Goal: Task Accomplishment & Management: Manage account settings

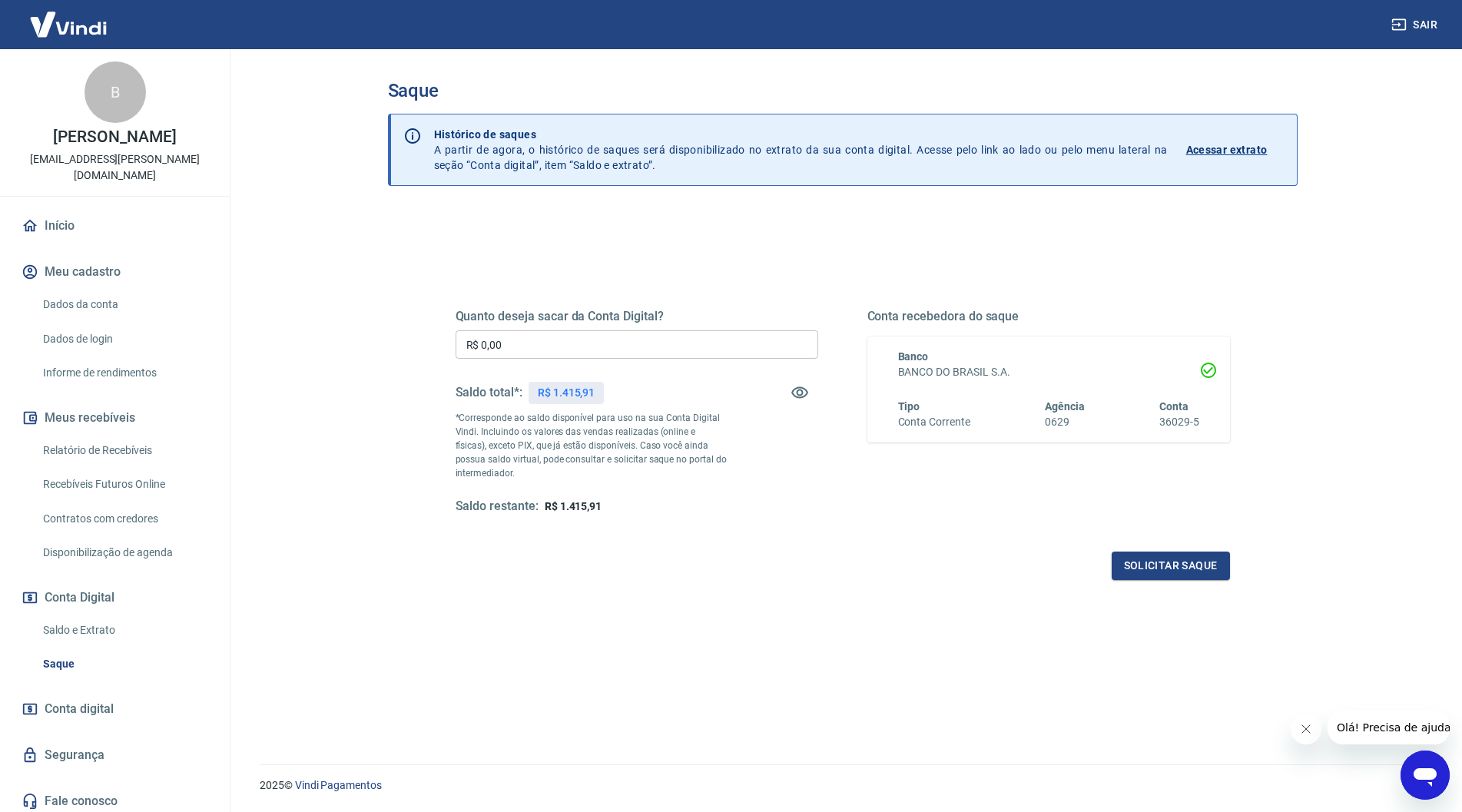
click at [1430, 25] on button "Sair" at bounding box center [1415, 25] width 55 height 29
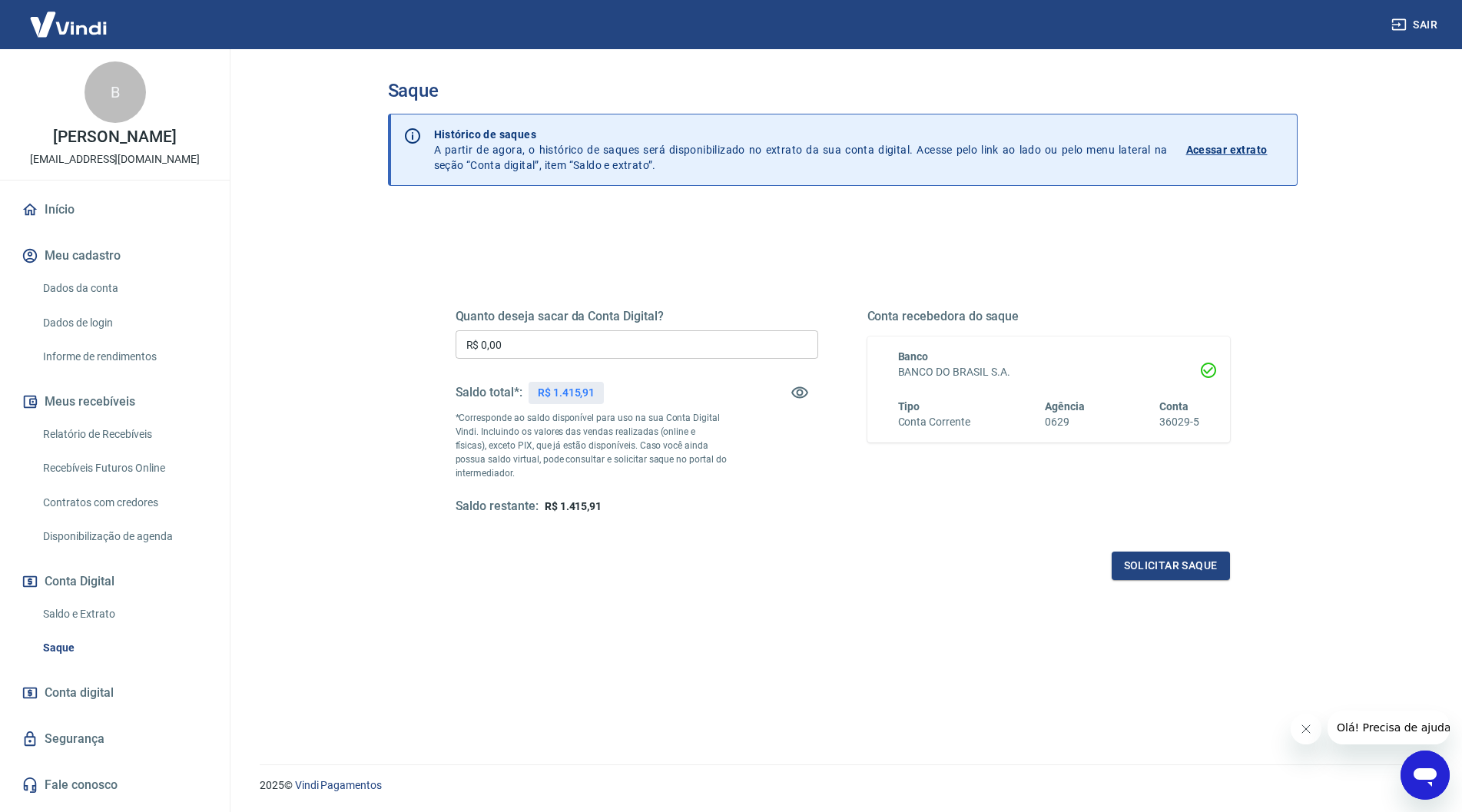
click at [571, 348] on input "R$ 0,00" at bounding box center [636, 344] width 362 height 29
type input "R$ 1.400,00"
click at [1157, 559] on button "Solicitar saque" at bounding box center [1171, 566] width 118 height 29
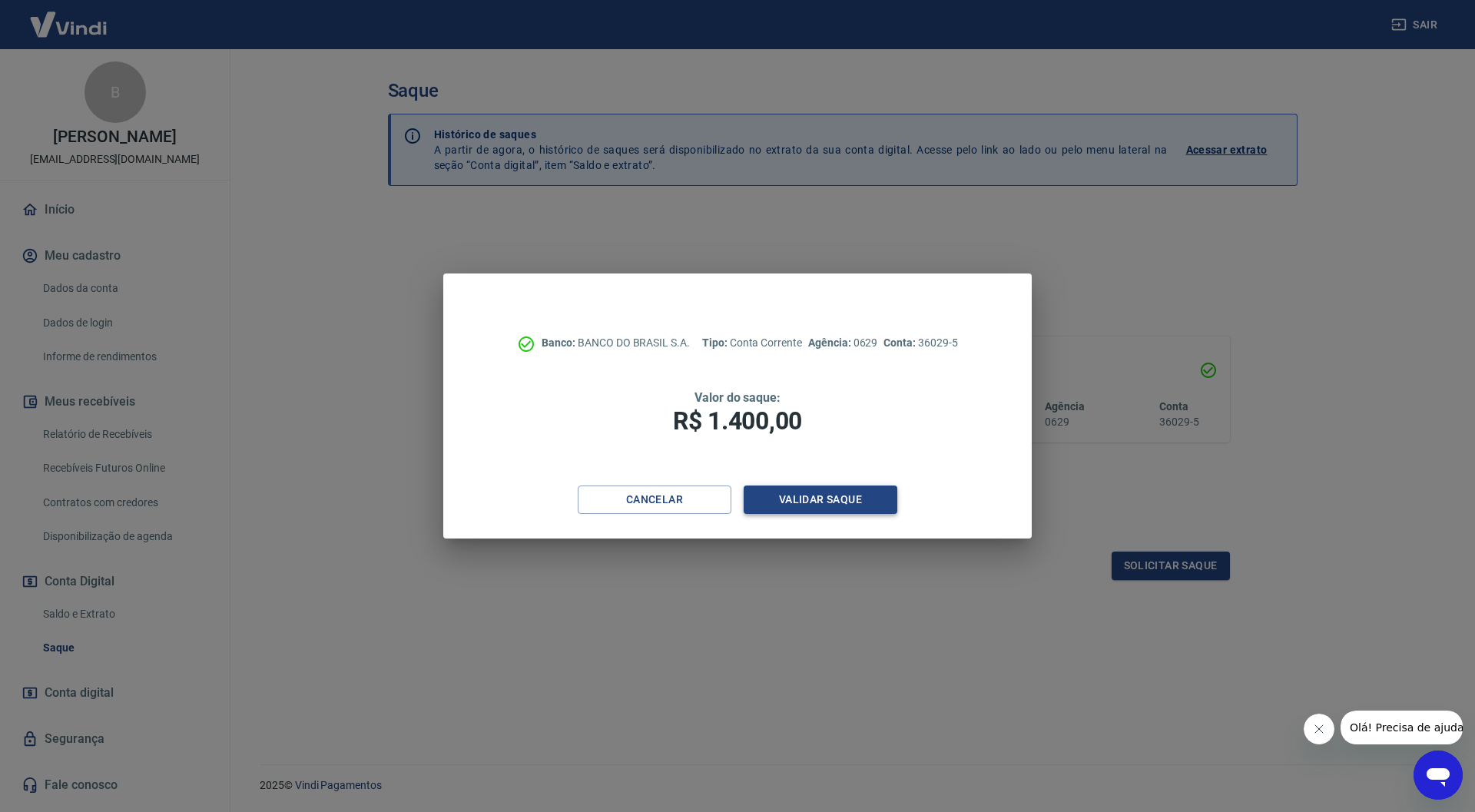
click at [833, 508] on button "Validar saque" at bounding box center [821, 500] width 154 height 29
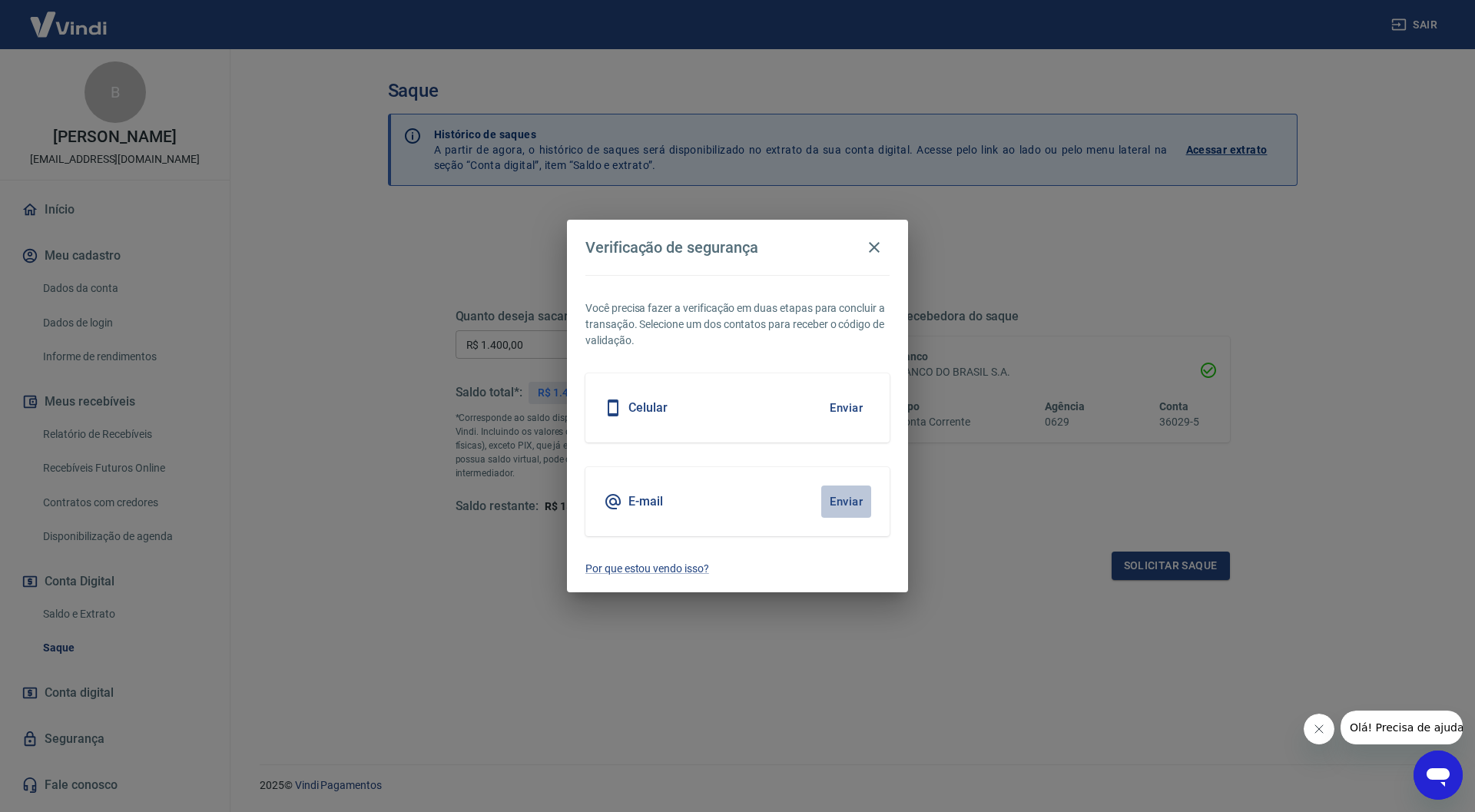
click at [830, 500] on button "Enviar" at bounding box center [845, 502] width 50 height 32
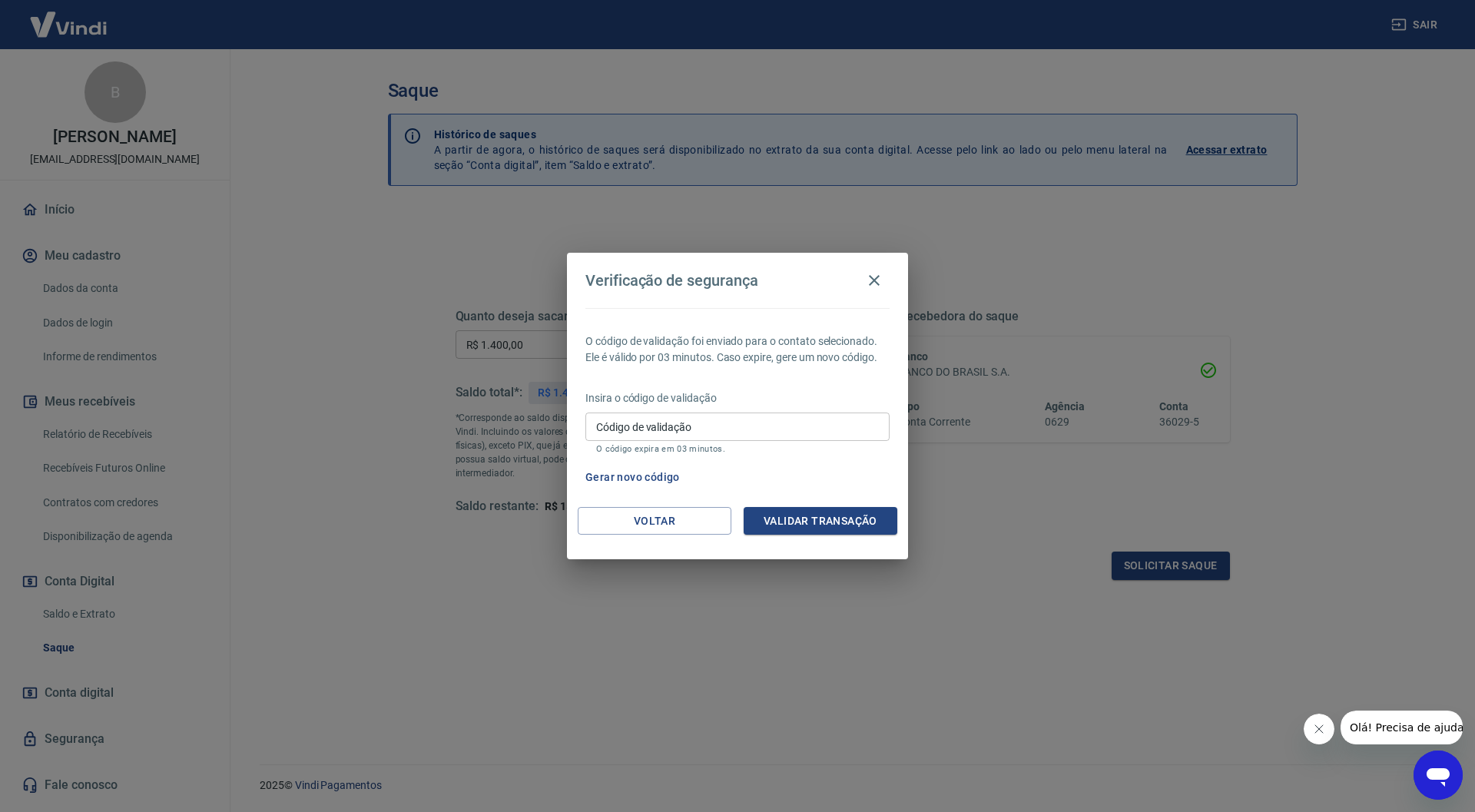
click at [706, 419] on input "Código de validação" at bounding box center [737, 426] width 304 height 29
type input "678625"
click at [818, 512] on button "Validar transação" at bounding box center [821, 521] width 154 height 29
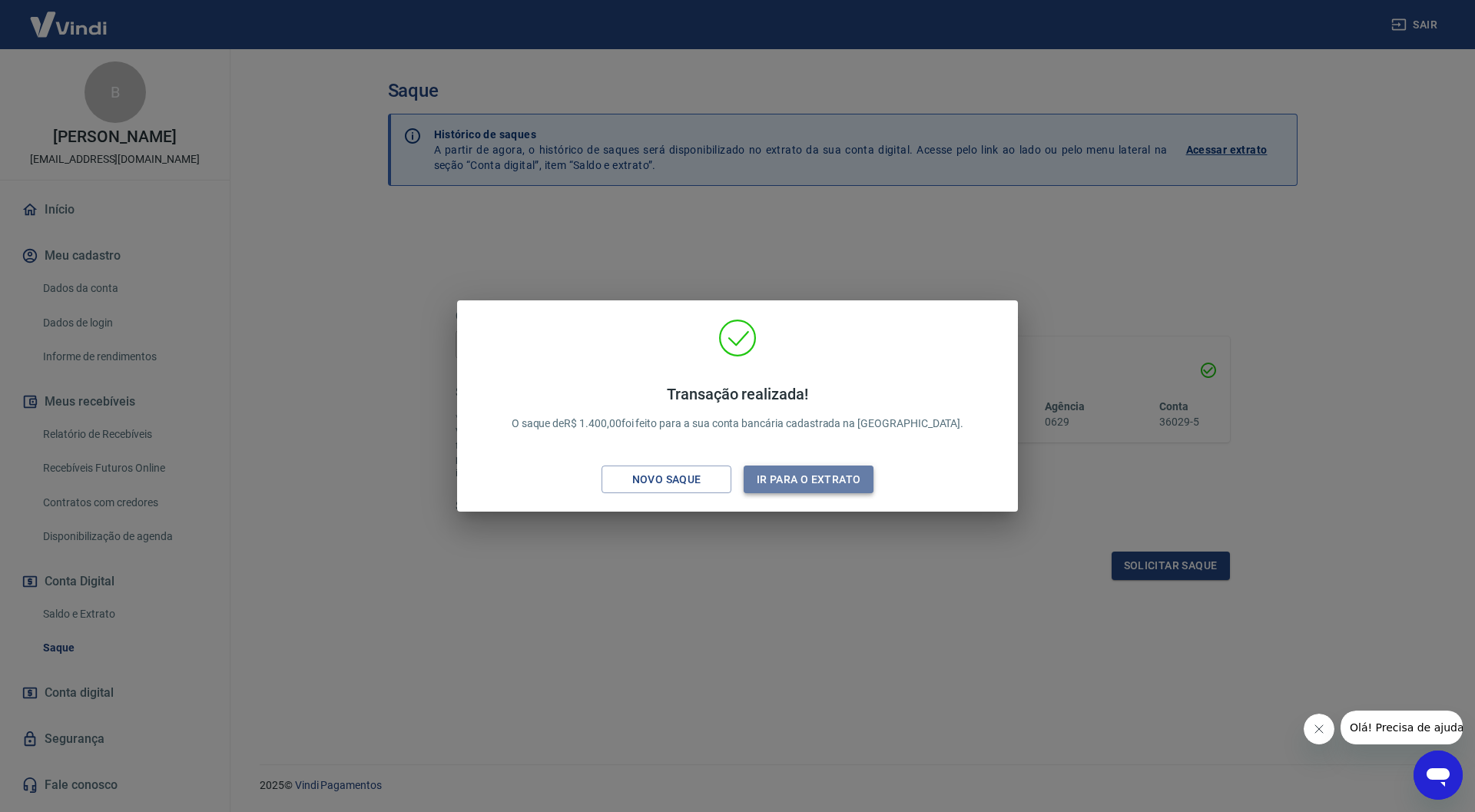
click at [806, 481] on button "Ir para o extrato" at bounding box center [808, 480] width 129 height 29
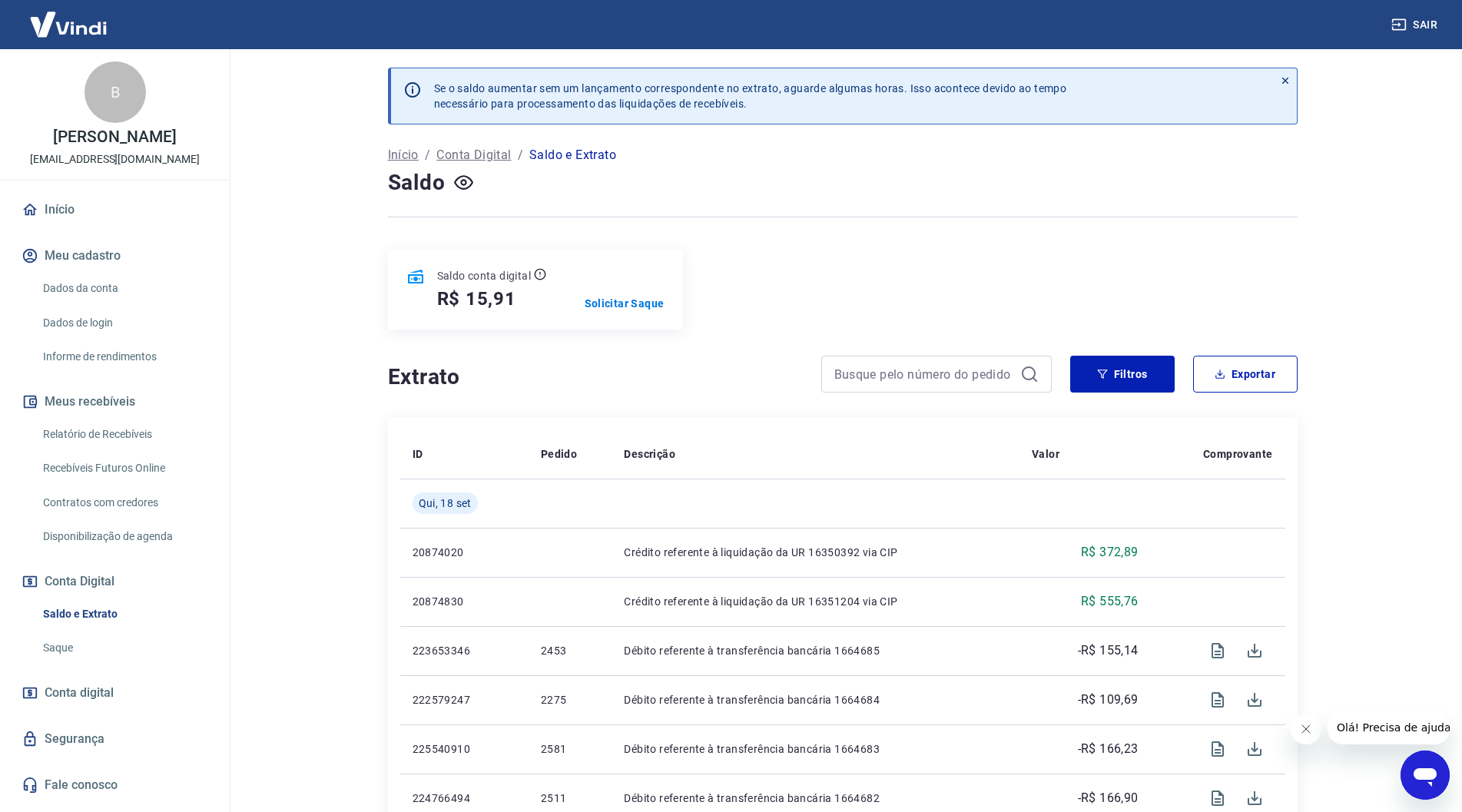
click at [1423, 18] on button "Sair" at bounding box center [1415, 25] width 55 height 29
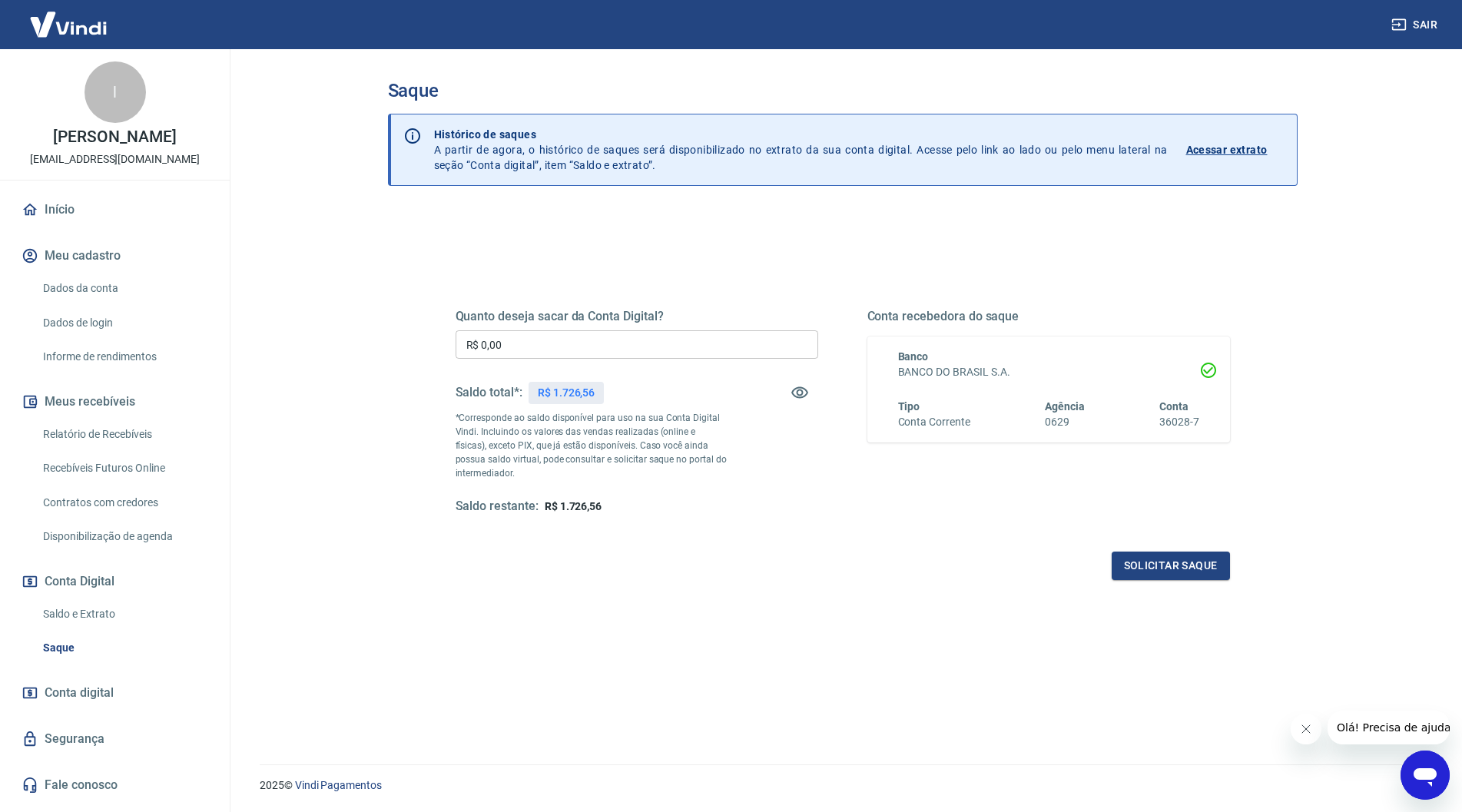
click at [538, 345] on input "R$ 0,00" at bounding box center [636, 344] width 362 height 29
type input "R$ 1.700,00"
click at [1169, 570] on button "Solicitar saque" at bounding box center [1171, 566] width 118 height 29
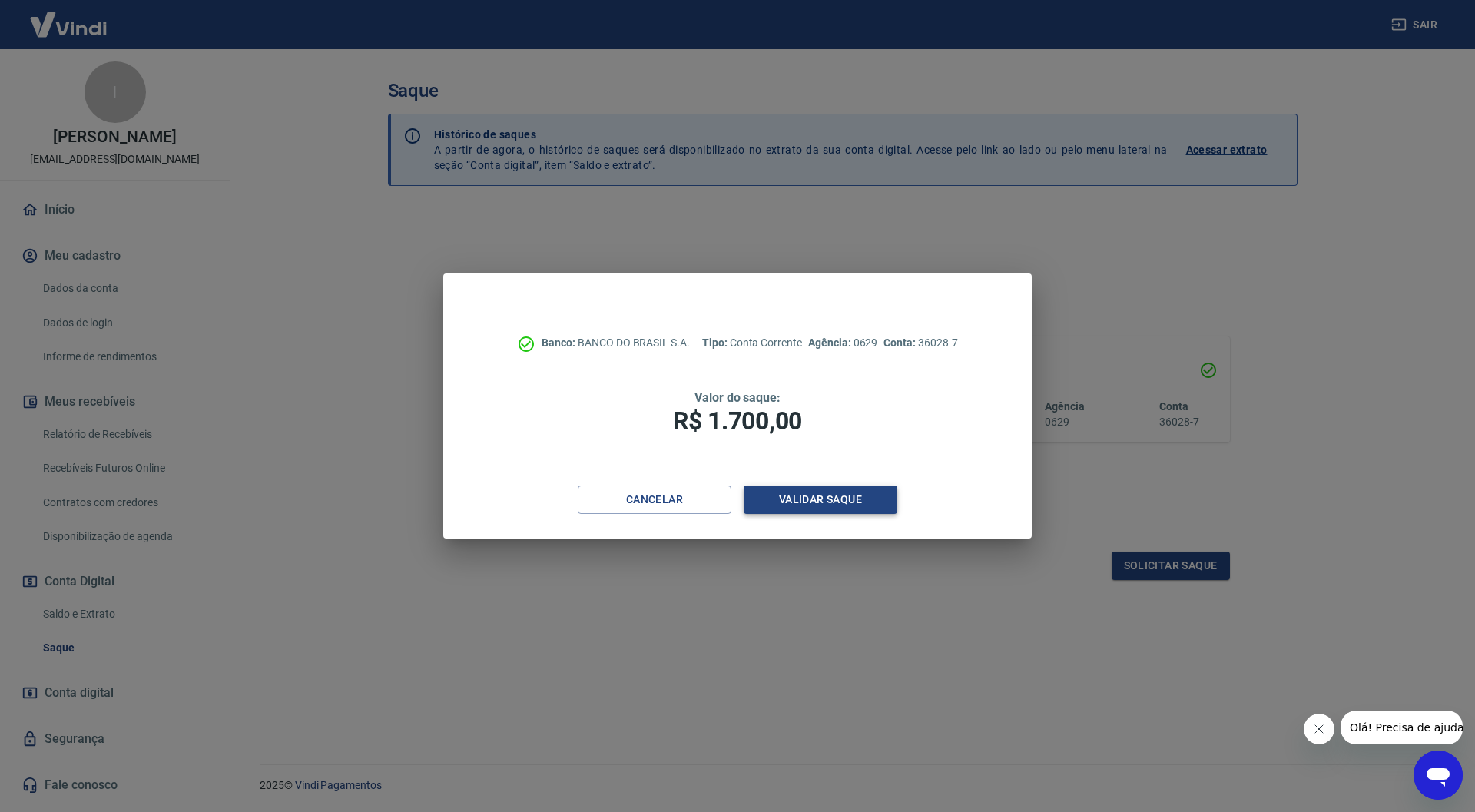
click at [825, 497] on button "Validar saque" at bounding box center [821, 500] width 154 height 29
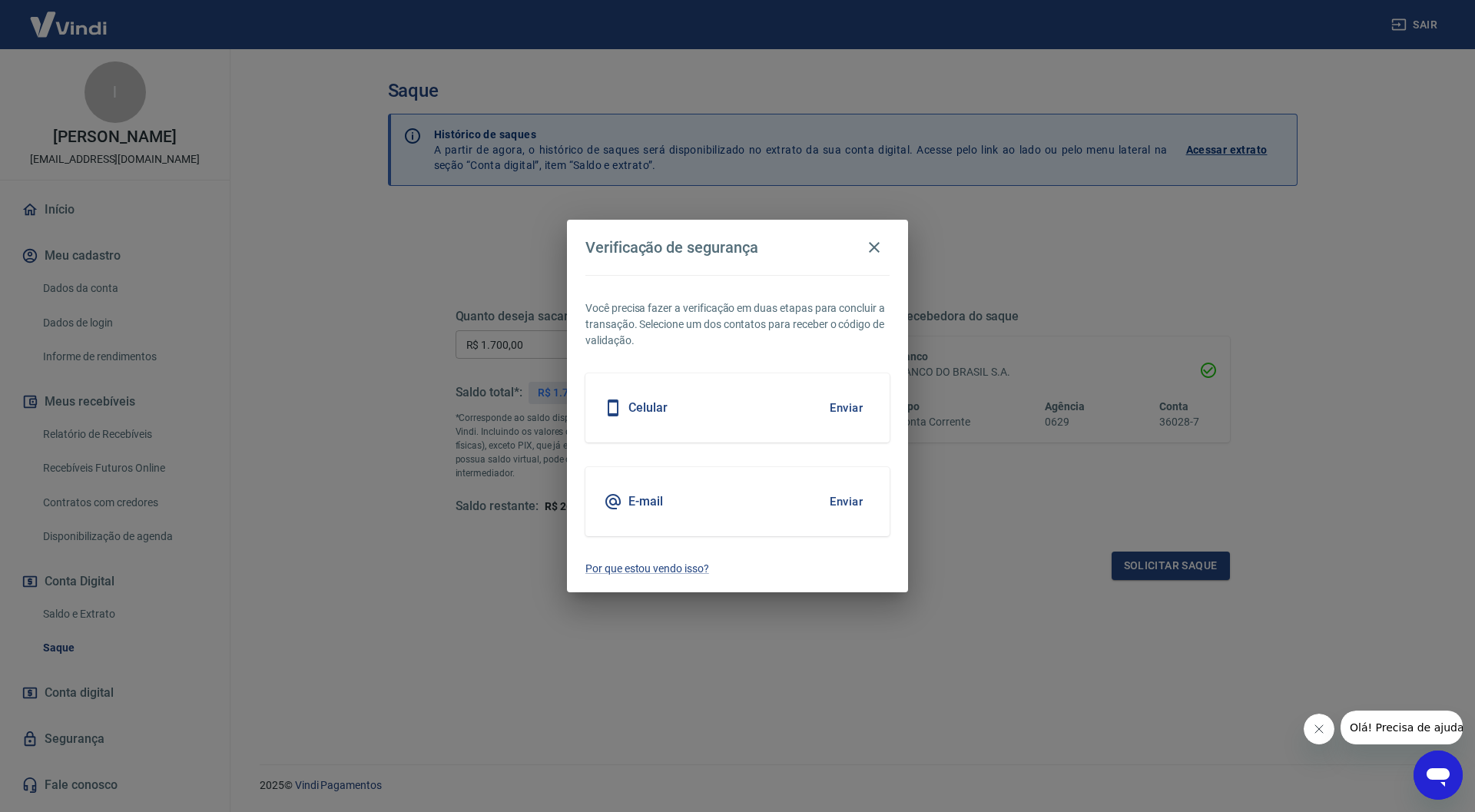
click at [845, 501] on button "Enviar" at bounding box center [845, 502] width 50 height 32
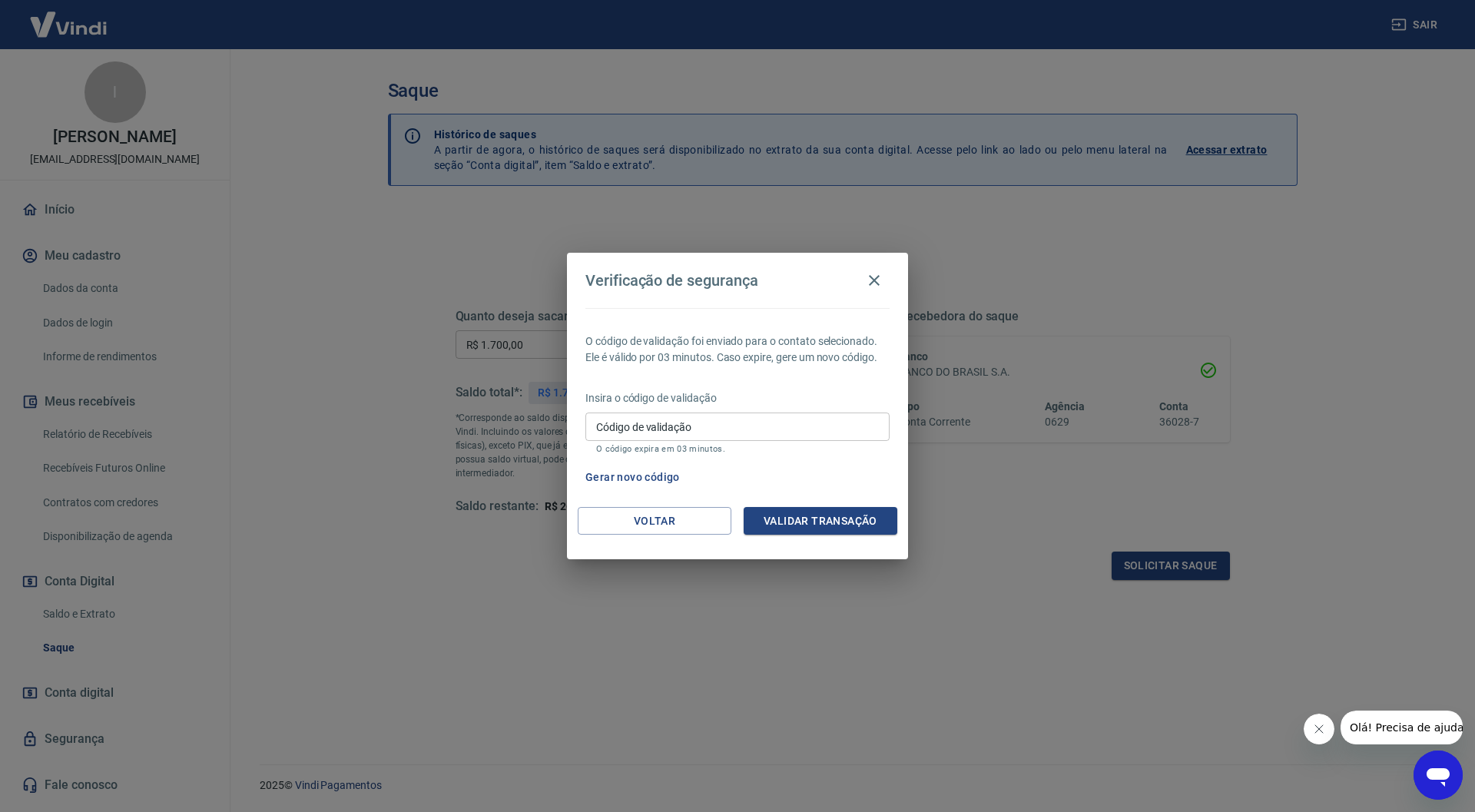
click at [771, 420] on input "Código de validação" at bounding box center [737, 426] width 304 height 29
type input "385189"
click at [801, 515] on button "Validar transação" at bounding box center [821, 521] width 154 height 29
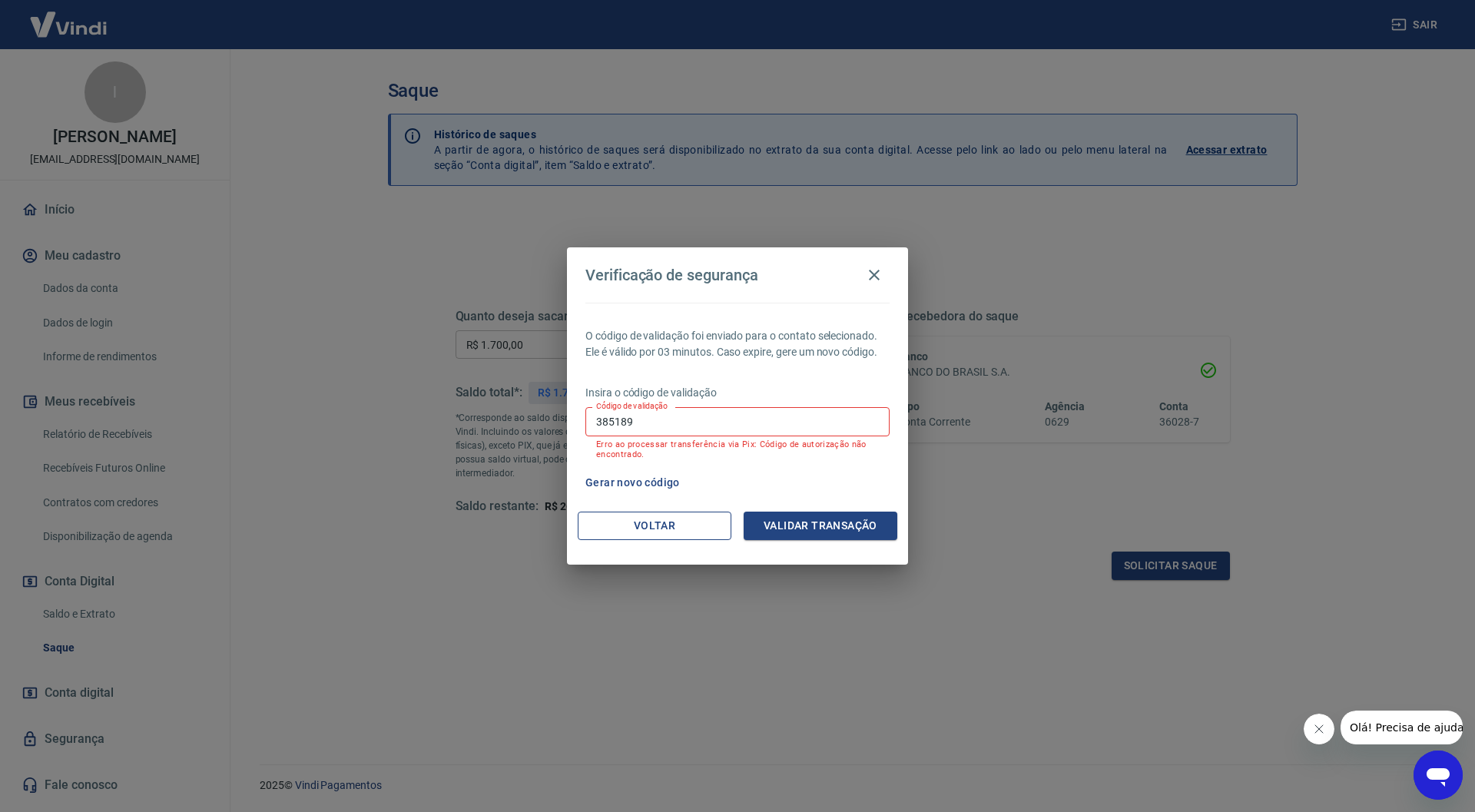
click at [657, 525] on button "Voltar" at bounding box center [655, 526] width 154 height 29
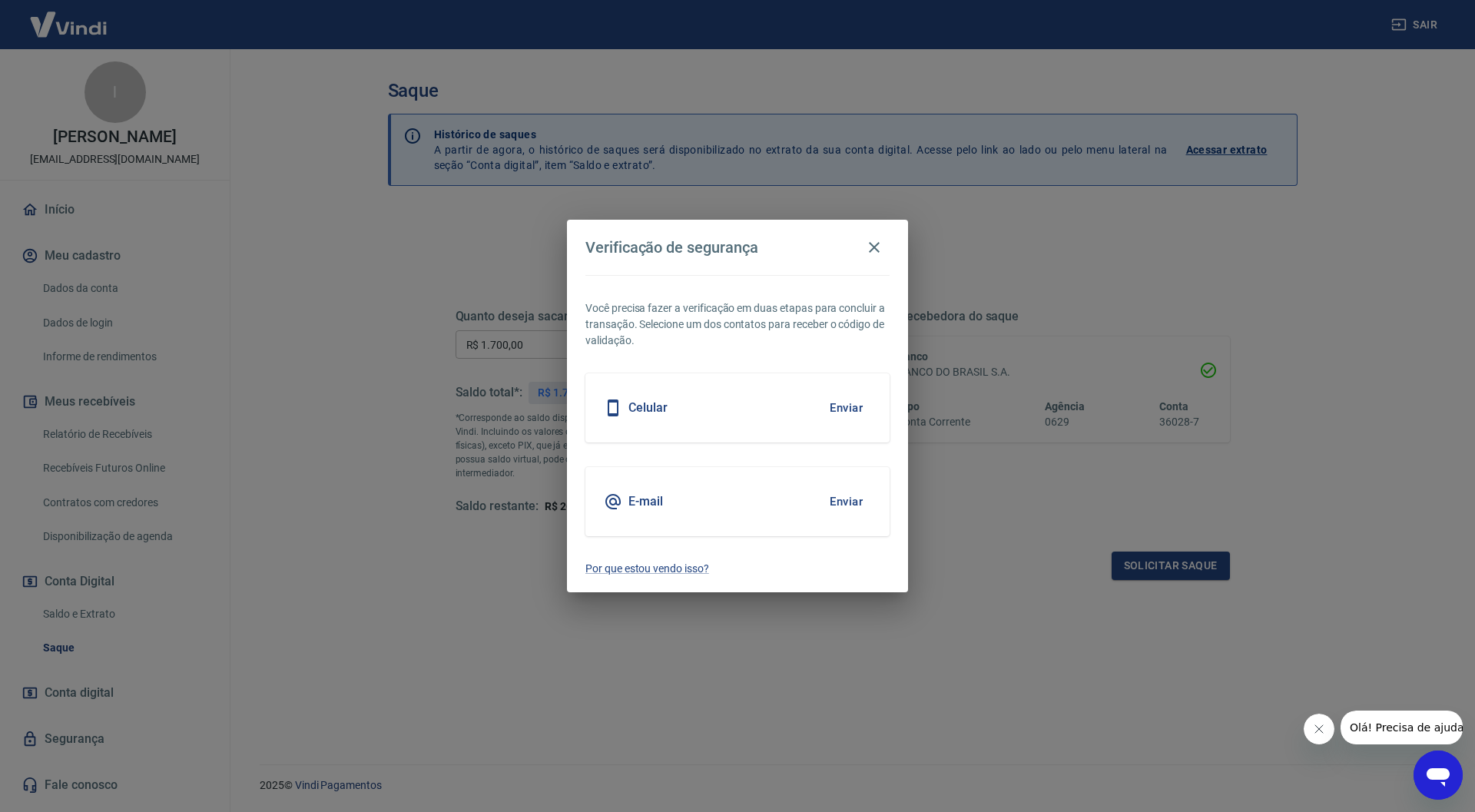
click at [837, 498] on button "Enviar" at bounding box center [845, 502] width 50 height 32
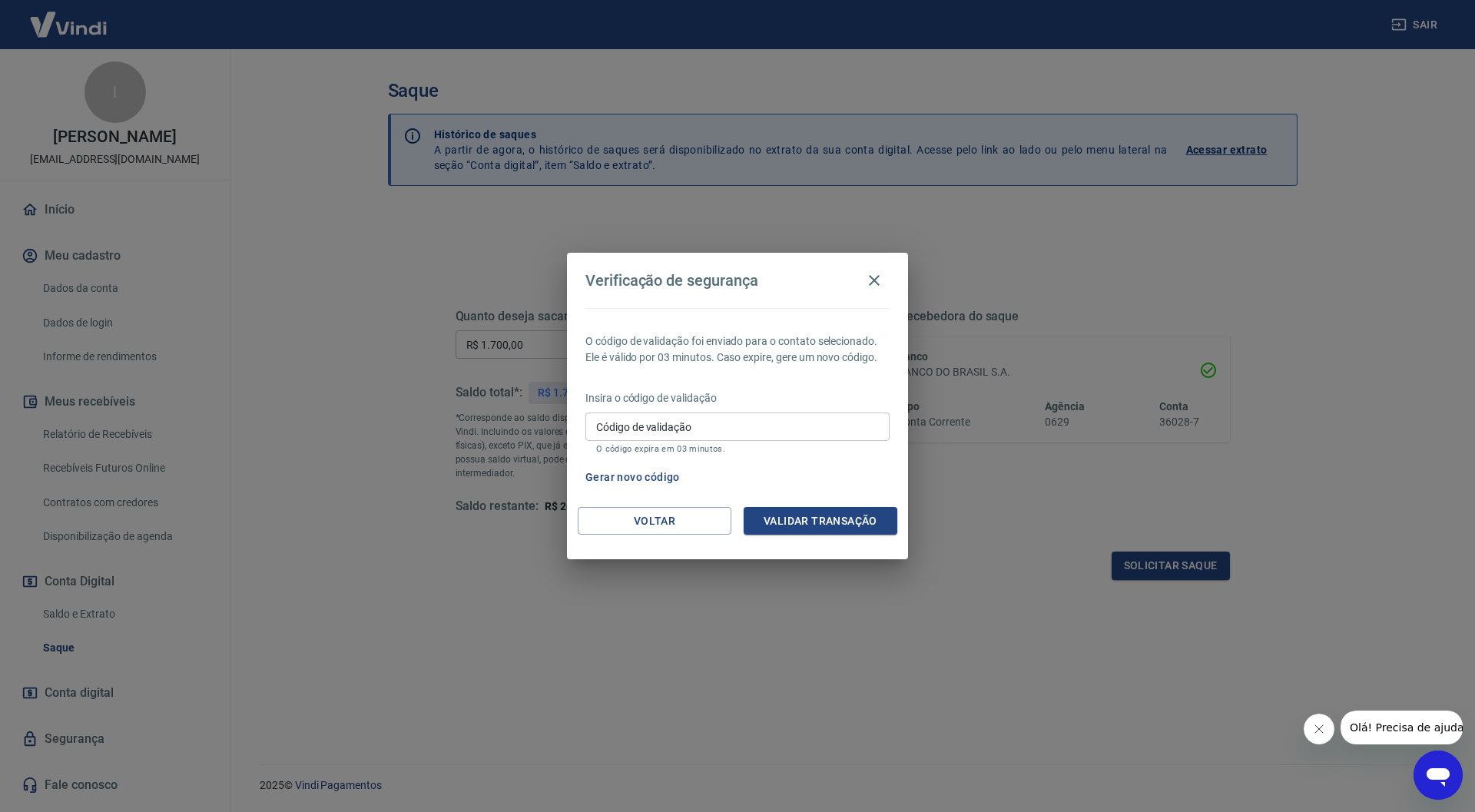
click at [748, 432] on input "Código de validação" at bounding box center [737, 426] width 304 height 29
type input "913434"
click at [804, 511] on button "Validar transação" at bounding box center [821, 521] width 154 height 29
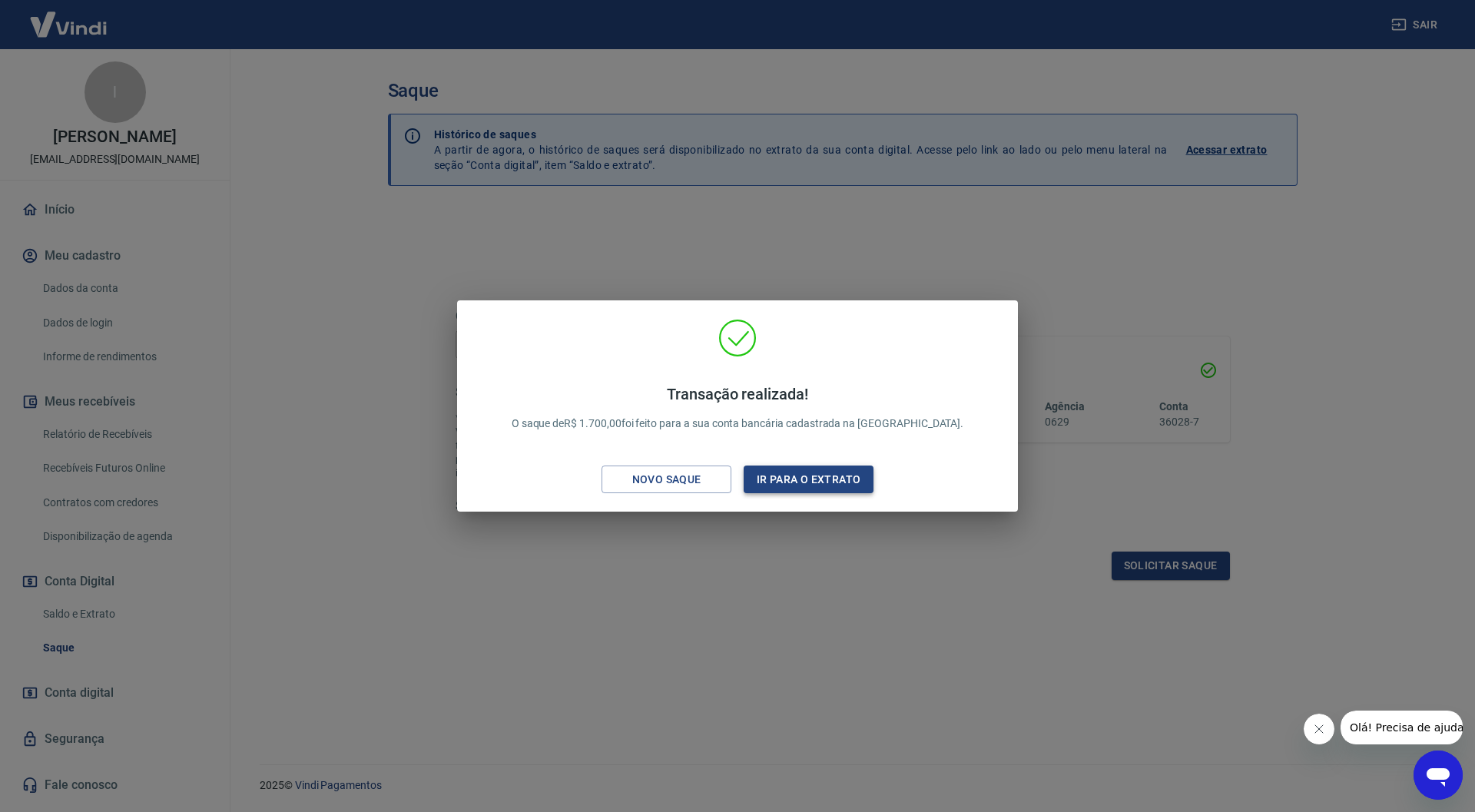
click at [797, 477] on button "Ir para o extrato" at bounding box center [808, 480] width 129 height 29
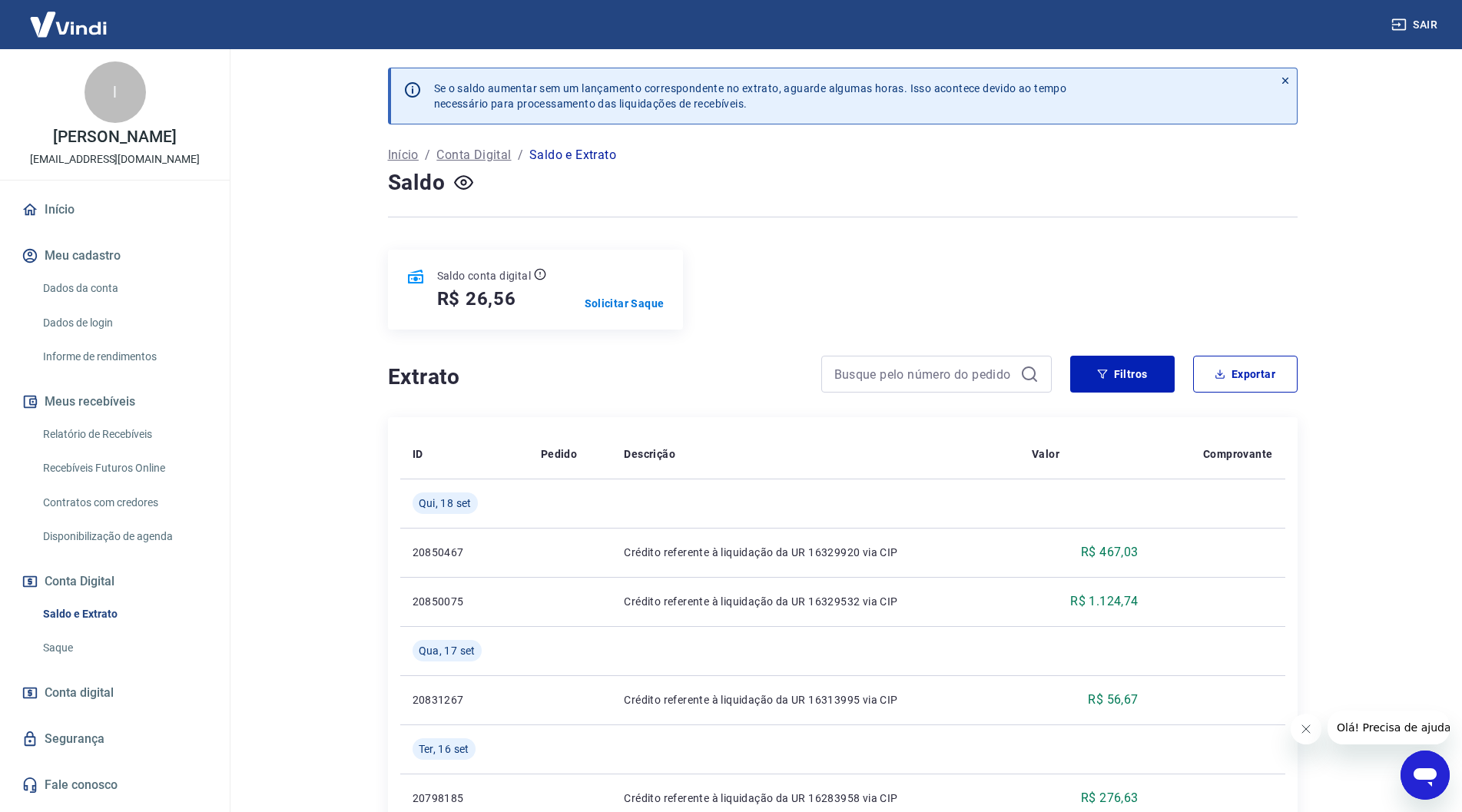
click at [1434, 25] on button "Sair" at bounding box center [1415, 25] width 55 height 29
